Goal: Information Seeking & Learning: Learn about a topic

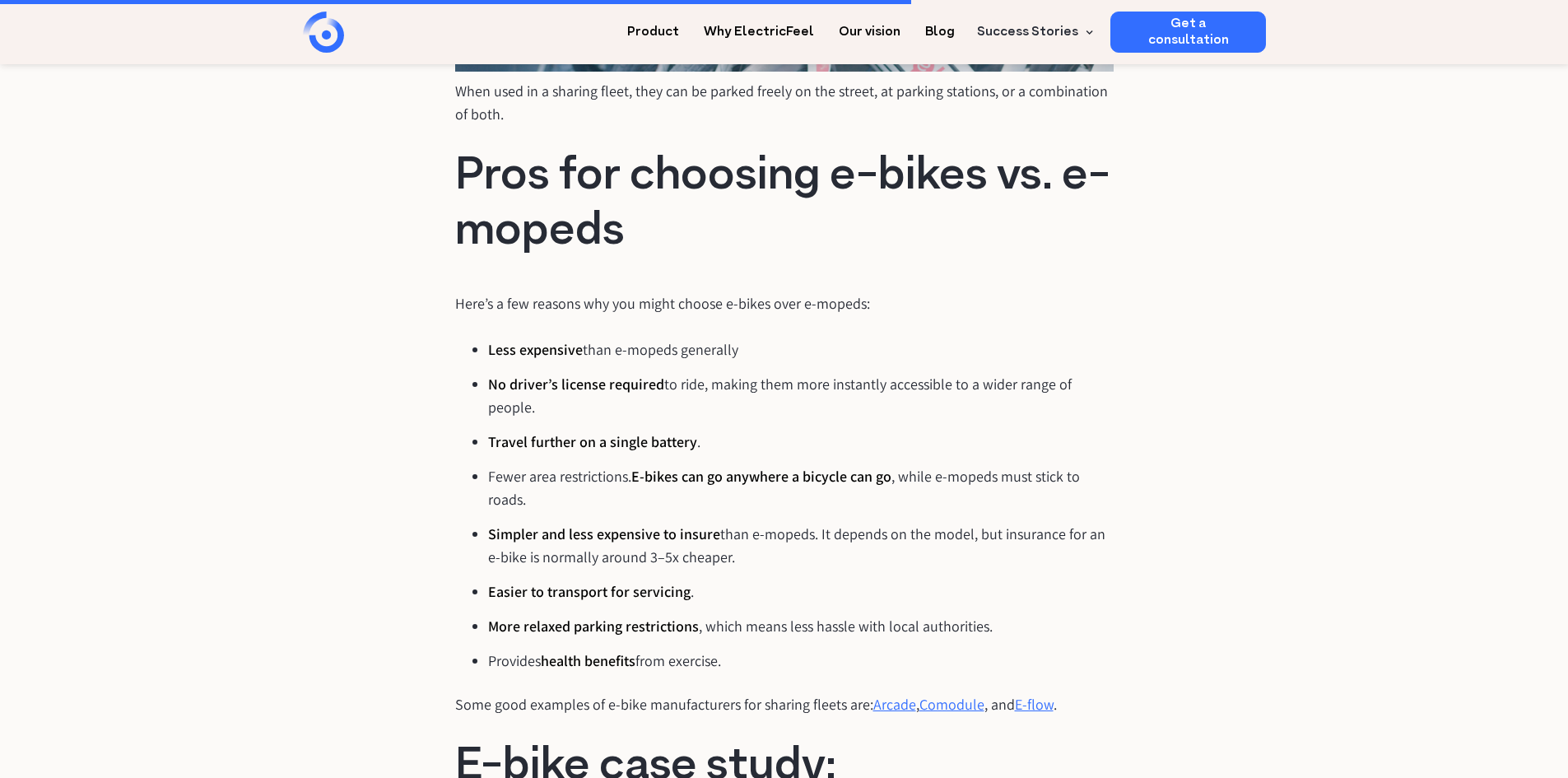
scroll to position [3540, 0]
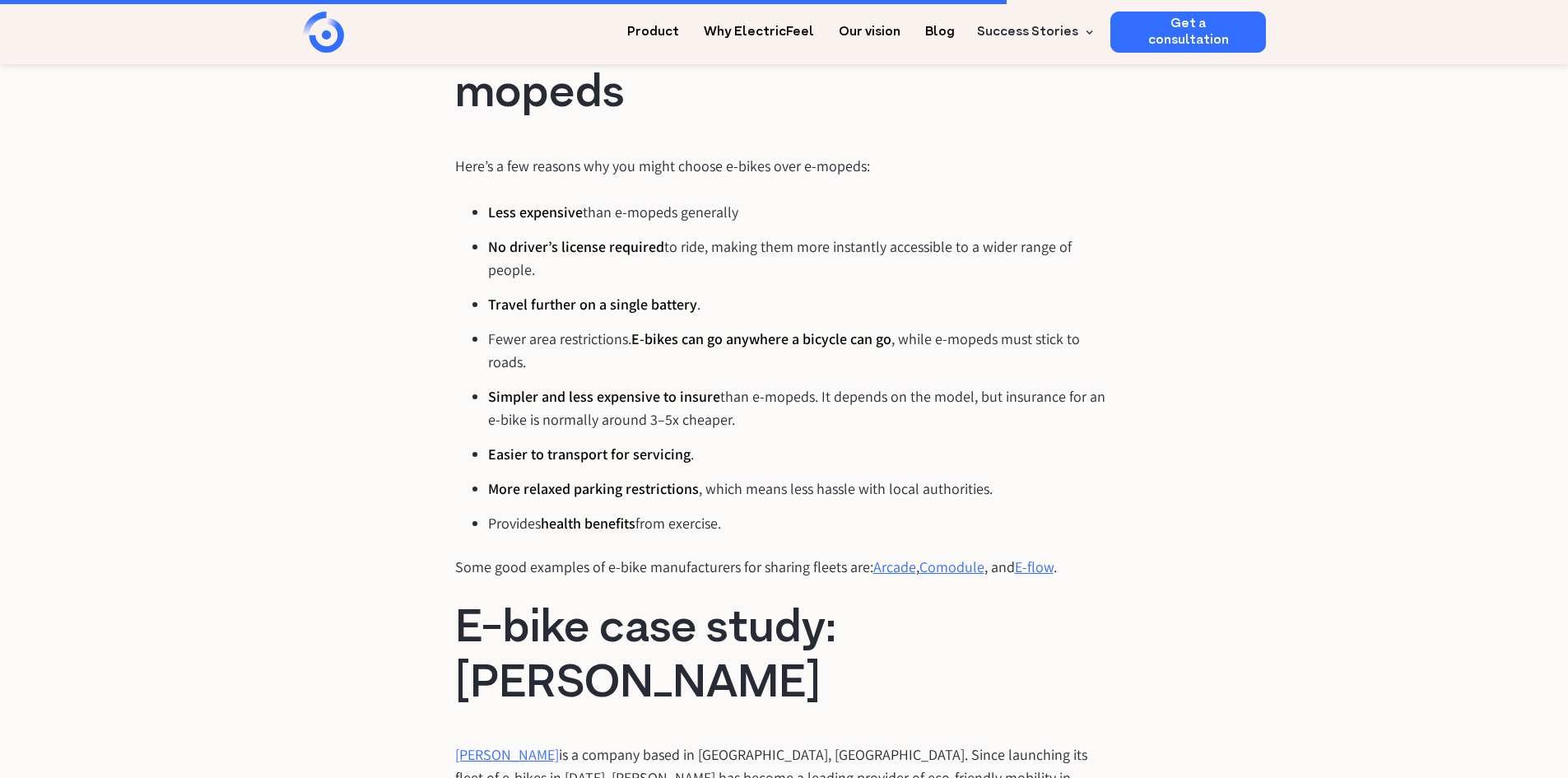
click at [488, 256] on strong "No driver’s license required" at bounding box center [576, 247] width 177 height 19
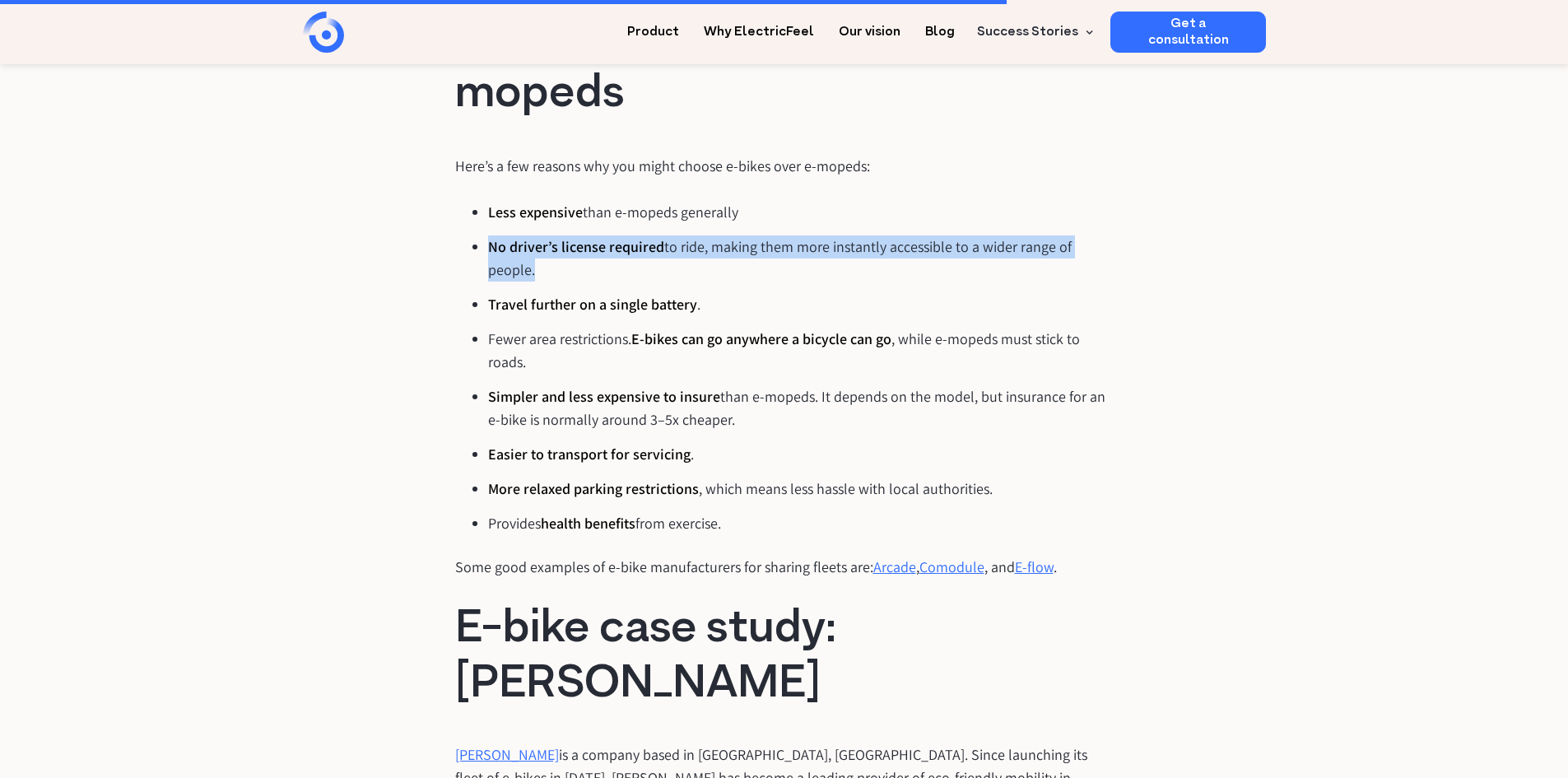
drag, startPoint x: 431, startPoint y: 298, endPoint x: 1067, endPoint y: 298, distance: 636.0
click at [1067, 281] on li "No driver’s license required to ride, making them more instantly accessible to …" at bounding box center [801, 258] width 626 height 46
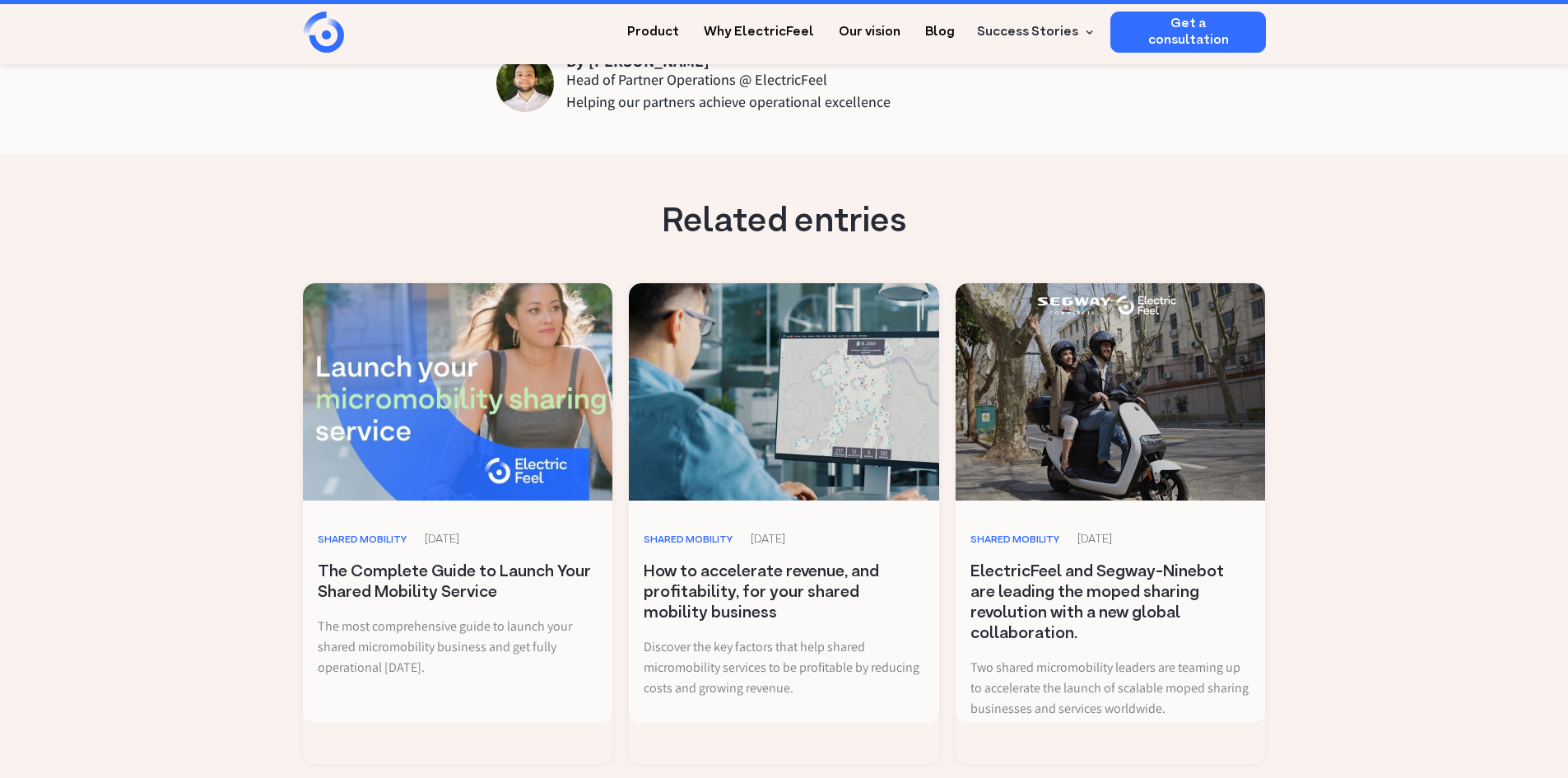
scroll to position [6668, 0]
